Goal: Information Seeking & Learning: Learn about a topic

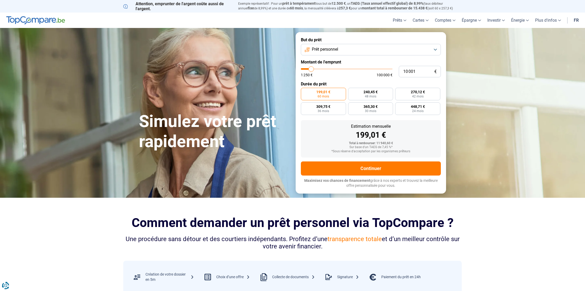
click at [577, 16] on link "fr" at bounding box center [576, 20] width 11 height 15
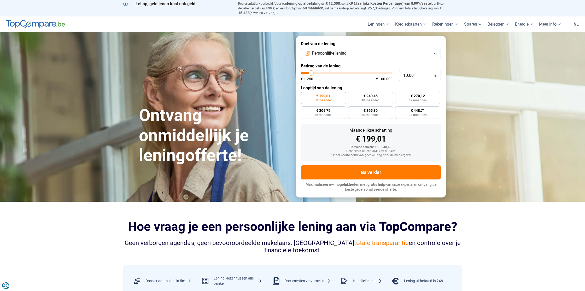
scroll to position [1, 0]
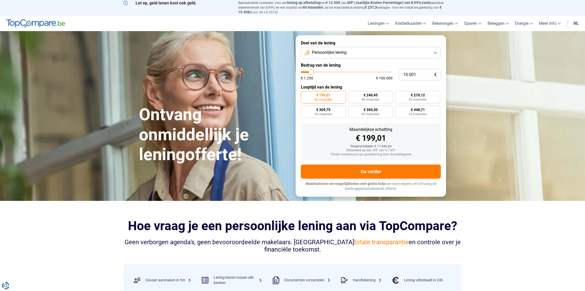
click at [575, 22] on link "nl" at bounding box center [576, 23] width 11 height 15
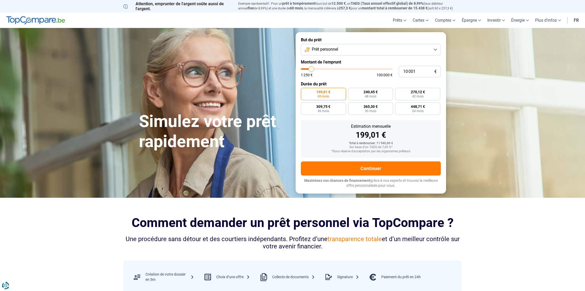
click at [339, 51] on button "Prêt personnel" at bounding box center [371, 49] width 140 height 11
